Goal: Navigation & Orientation: Find specific page/section

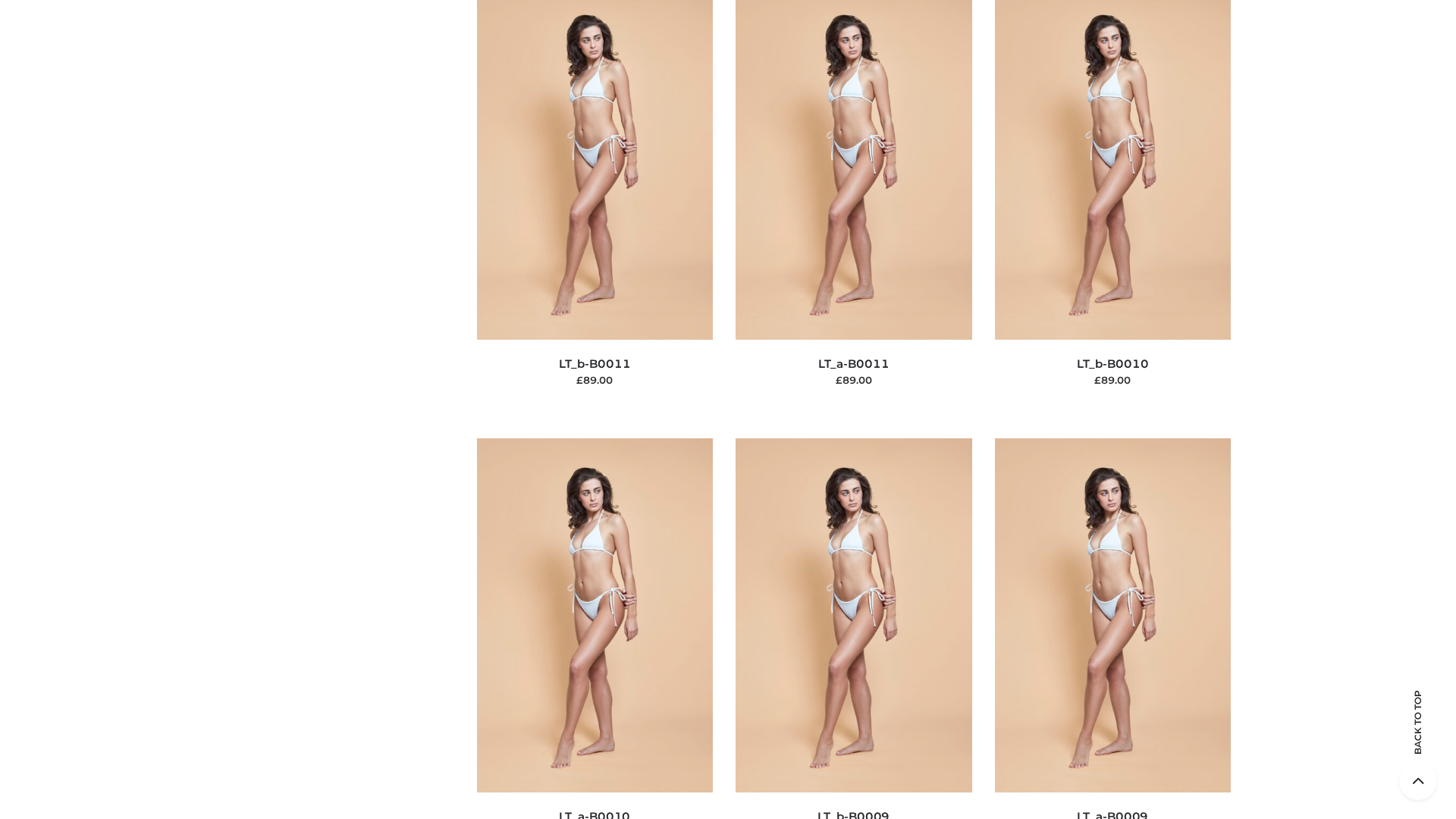
scroll to position [6810, 0]
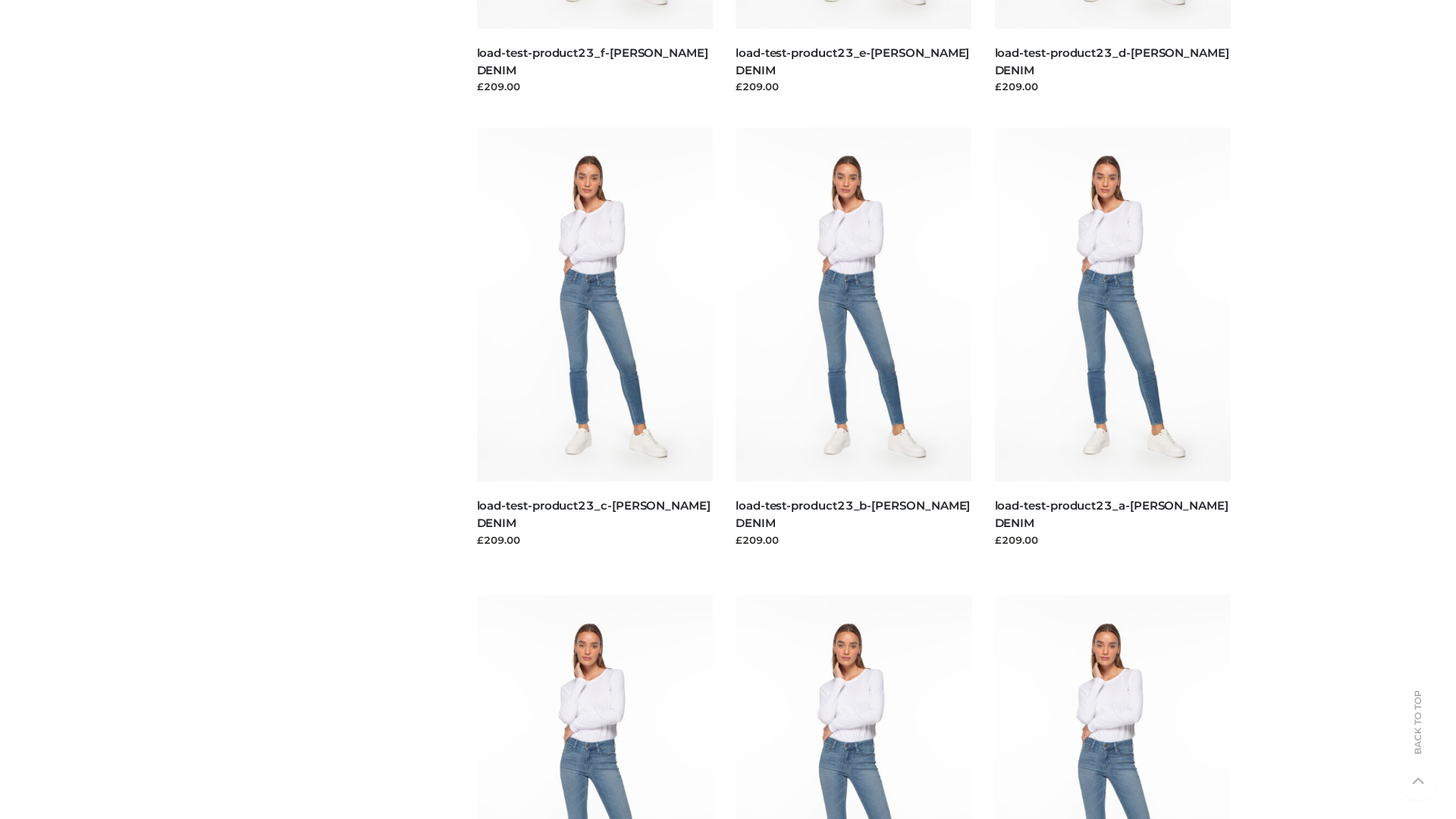
scroll to position [1330, 0]
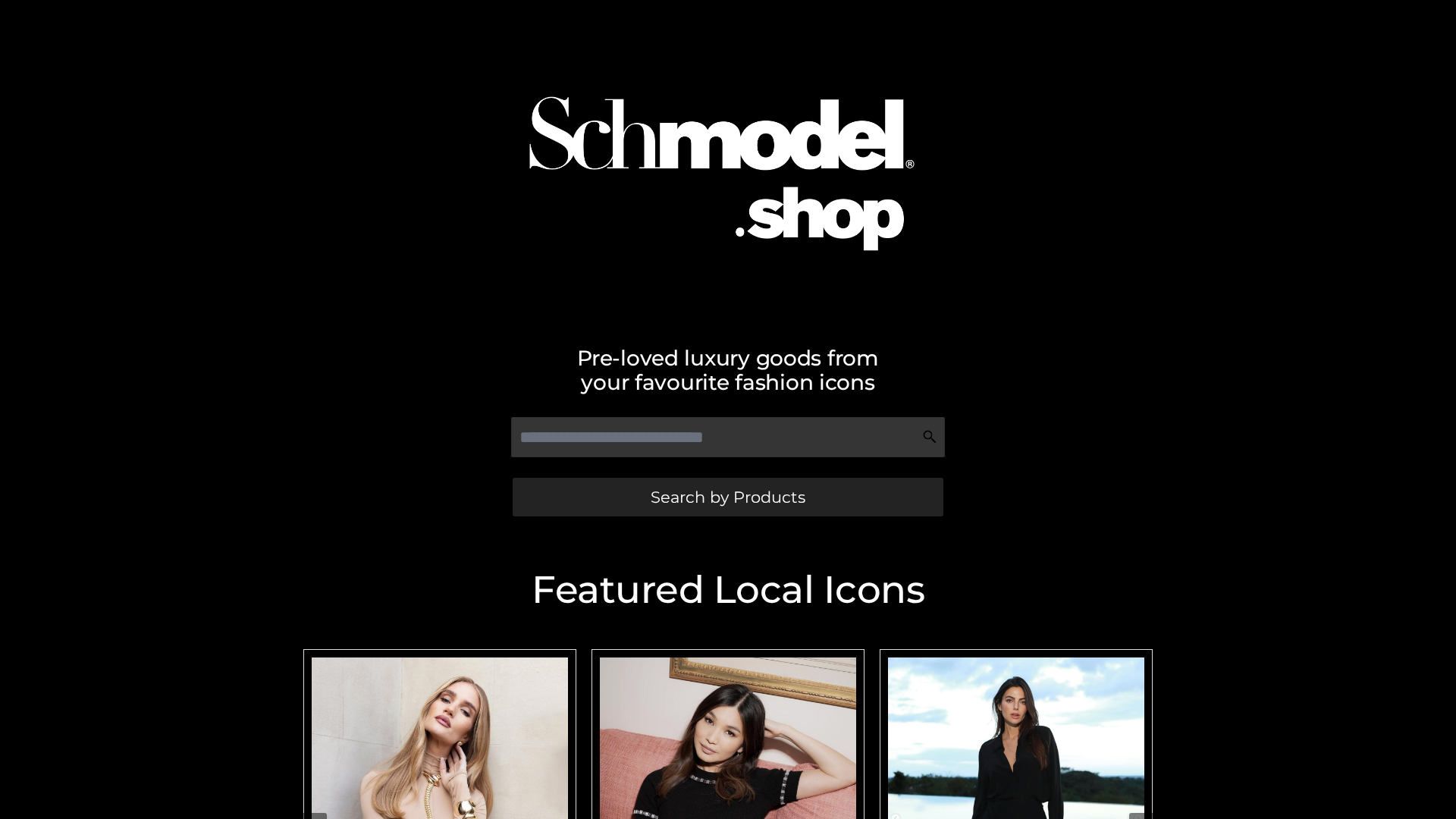
click at [727, 497] on span "Search by Products" at bounding box center [728, 497] width 155 height 16
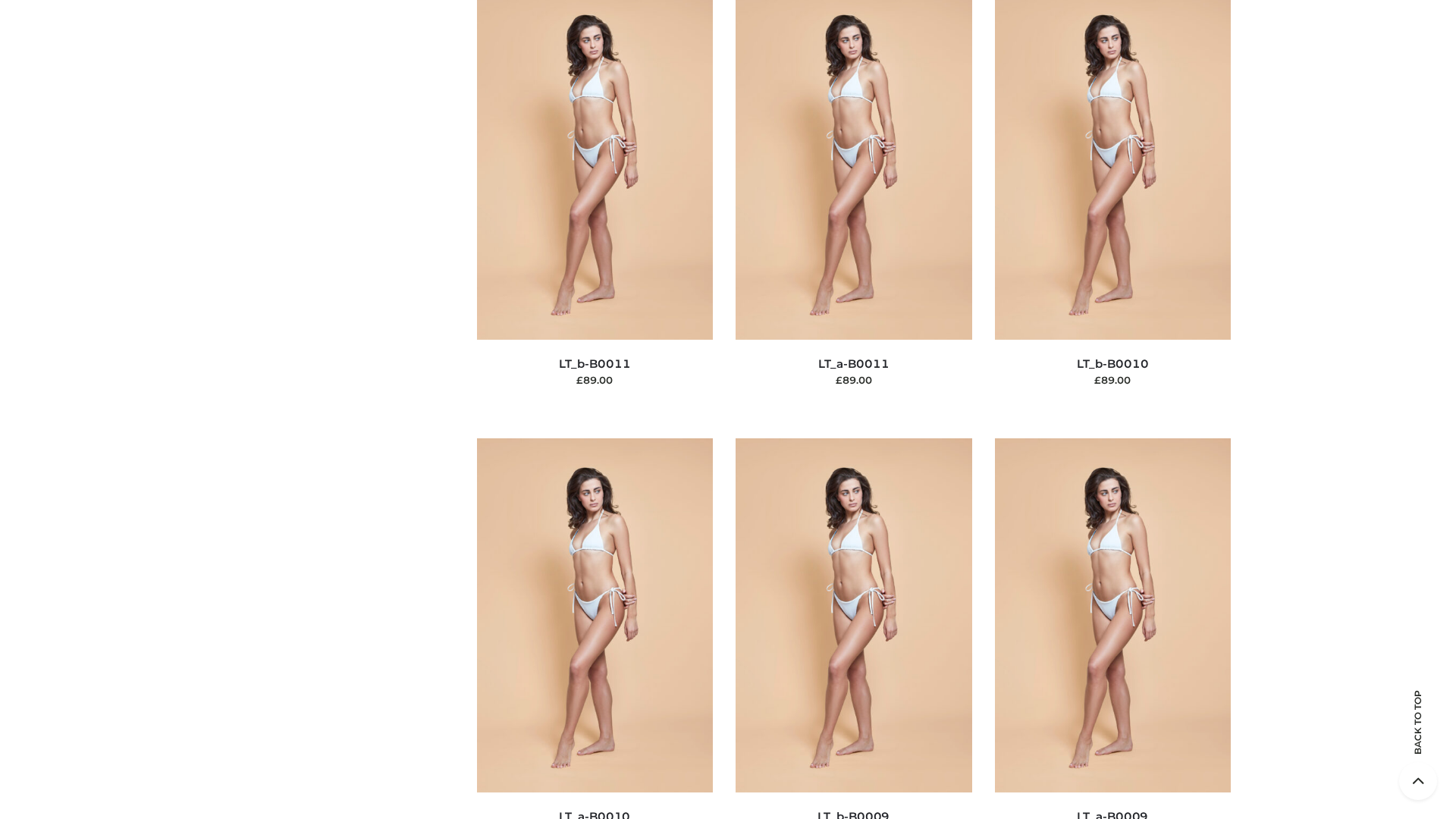
scroll to position [6810, 0]
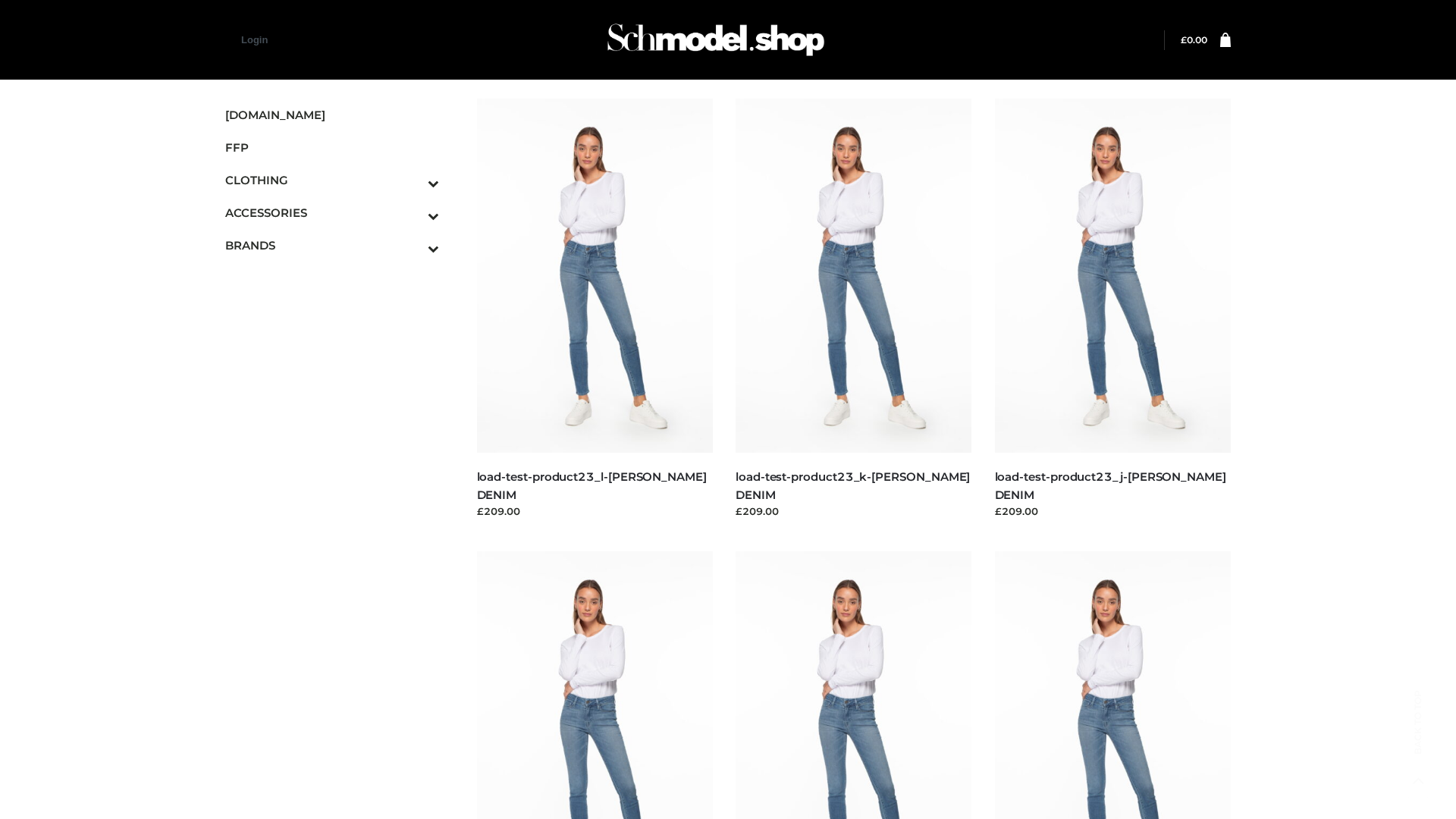
scroll to position [1330, 0]
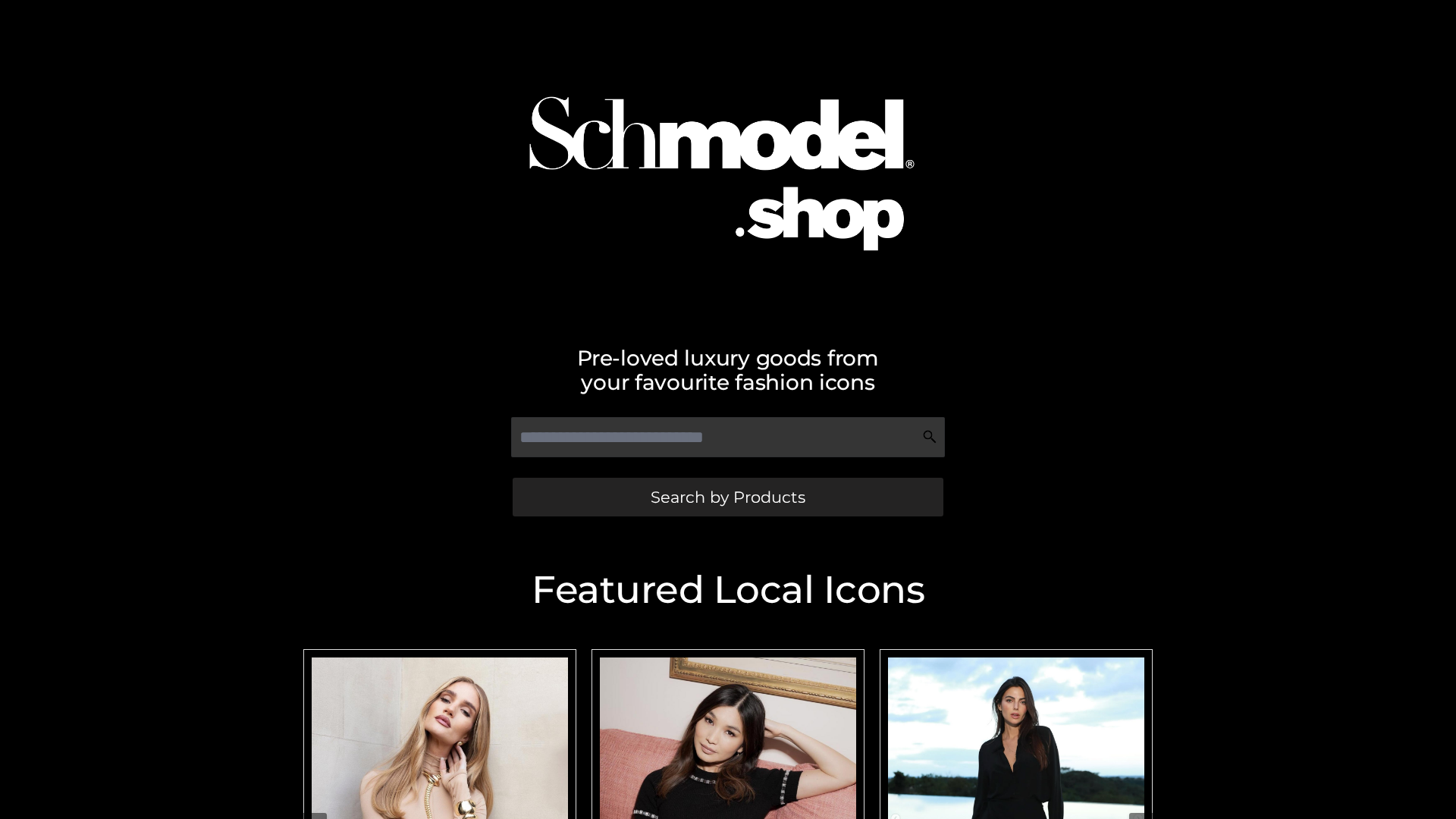
click at [727, 497] on span "Search by Products" at bounding box center [728, 497] width 155 height 16
